Goal: Transaction & Acquisition: Purchase product/service

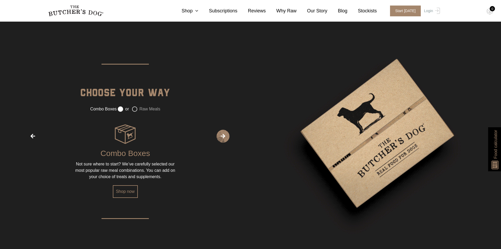
scroll to position [711, 0]
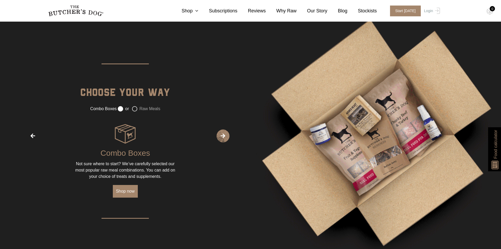
click at [131, 194] on link "Shop now" at bounding box center [125, 191] width 25 height 13
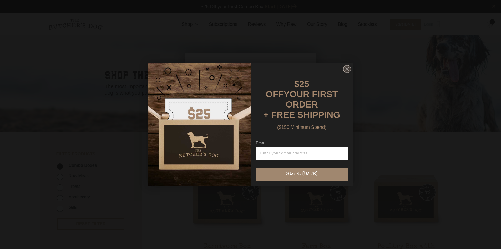
click at [349, 70] on circle "Close dialog" at bounding box center [347, 69] width 8 height 8
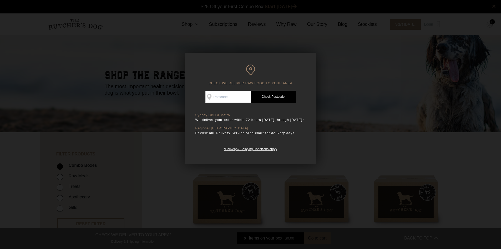
click at [232, 97] on input "Check Availability At" at bounding box center [228, 97] width 45 height 12
type input "4165"
click at [275, 98] on link "Check Postcode" at bounding box center [273, 97] width 45 height 12
